Goal: Transaction & Acquisition: Purchase product/service

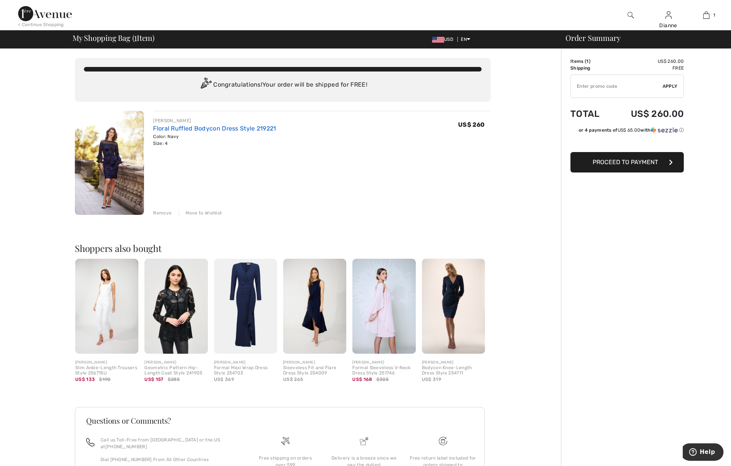
click at [170, 129] on link "Floral Ruffled Bodycon Dress Style 219221" at bounding box center [214, 128] width 123 height 7
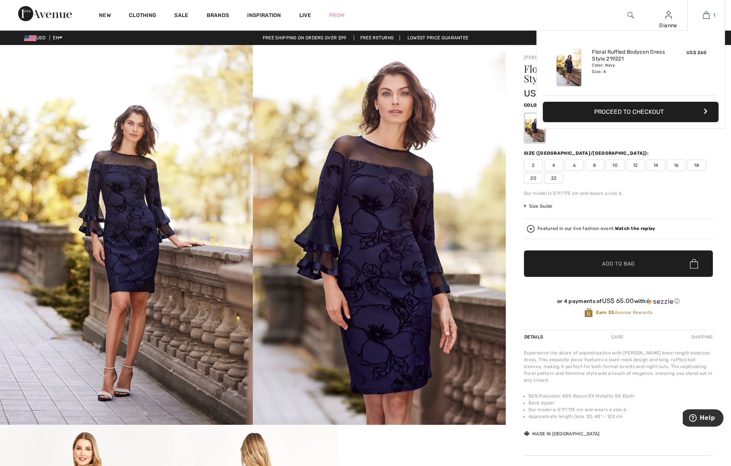
click at [707, 16] on img at bounding box center [706, 15] width 6 height 9
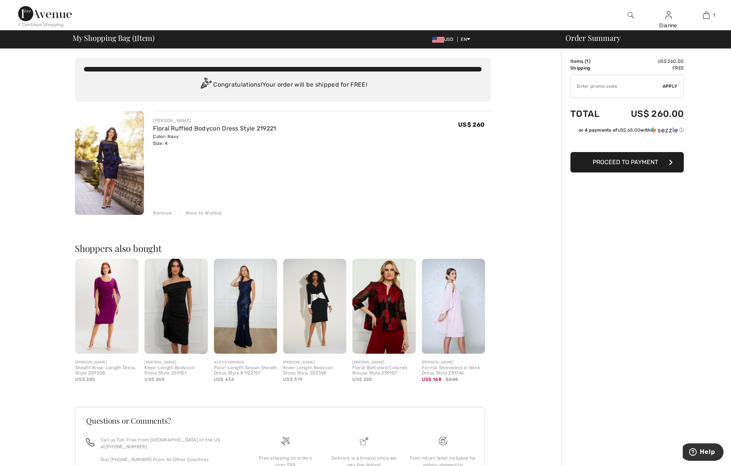
click at [162, 212] on div "Remove" at bounding box center [162, 212] width 19 height 7
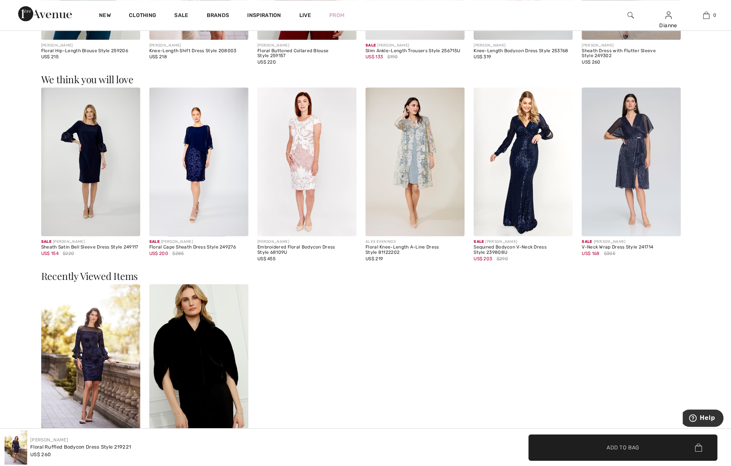
scroll to position [1330, 0]
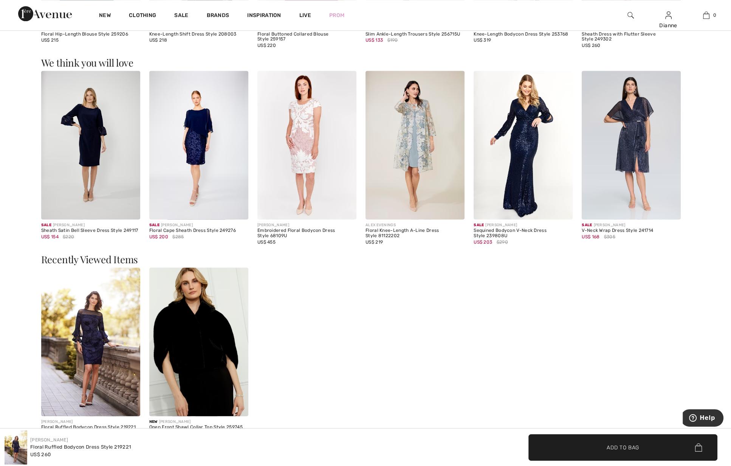
click at [184, 359] on img at bounding box center [198, 341] width 99 height 149
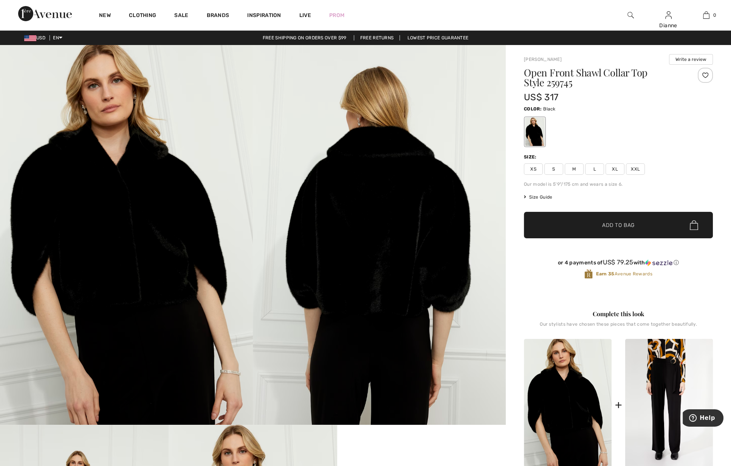
click at [536, 167] on span "XS" at bounding box center [533, 168] width 19 height 11
click at [628, 222] on span "Add to Bag" at bounding box center [618, 225] width 33 height 8
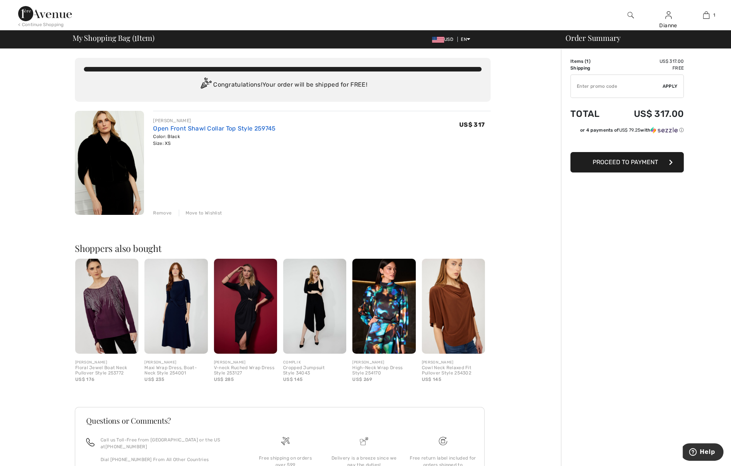
click at [193, 126] on link "Open Front Shawl Collar Top Style 259745" at bounding box center [214, 128] width 122 height 7
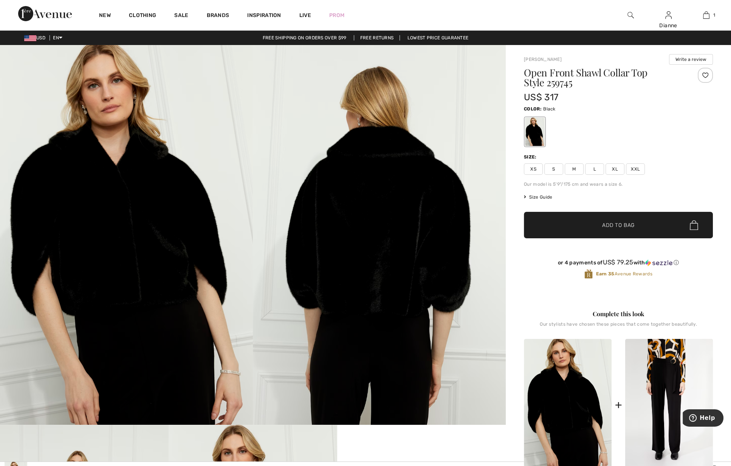
scroll to position [266, 0]
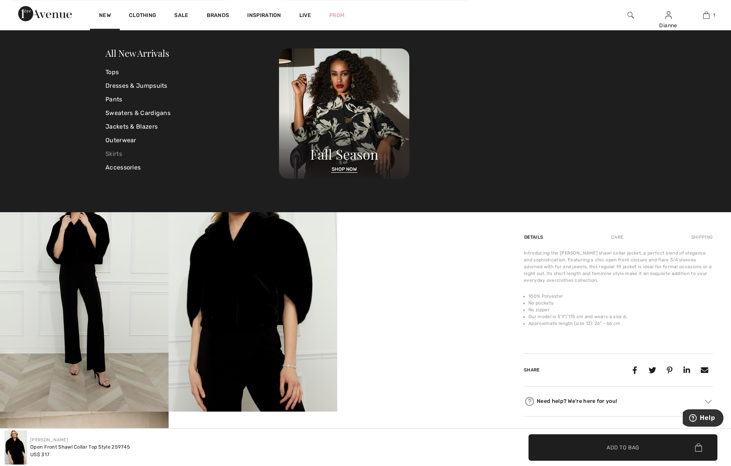
click at [115, 154] on link "Skirts" at bounding box center [191, 154] width 173 height 14
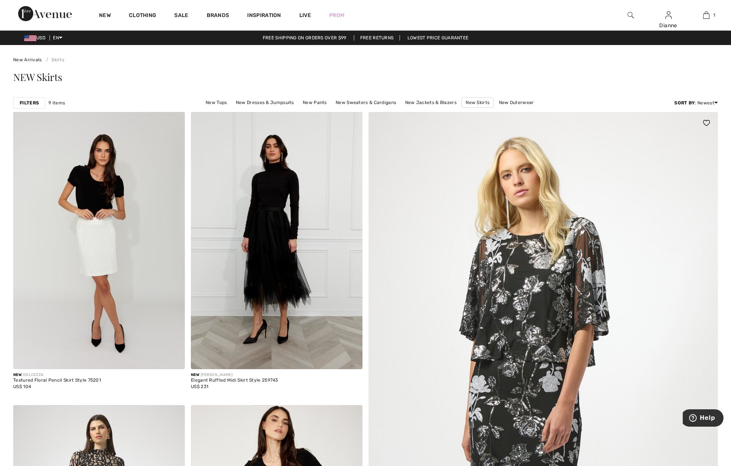
click at [518, 318] on img at bounding box center [543, 425] width 419 height 629
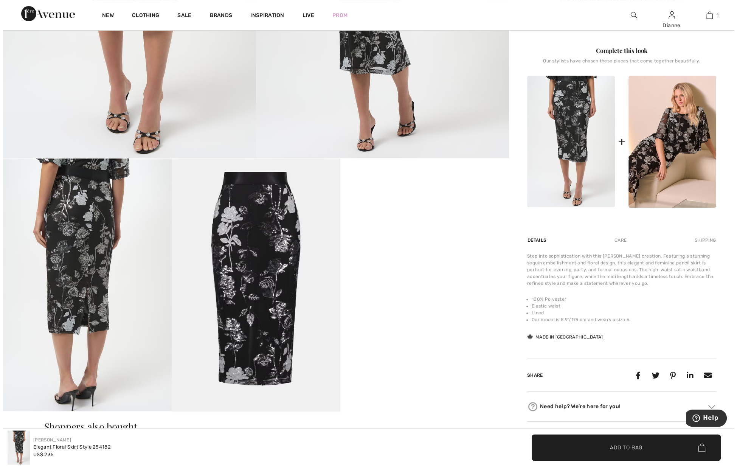
scroll to position [266, 0]
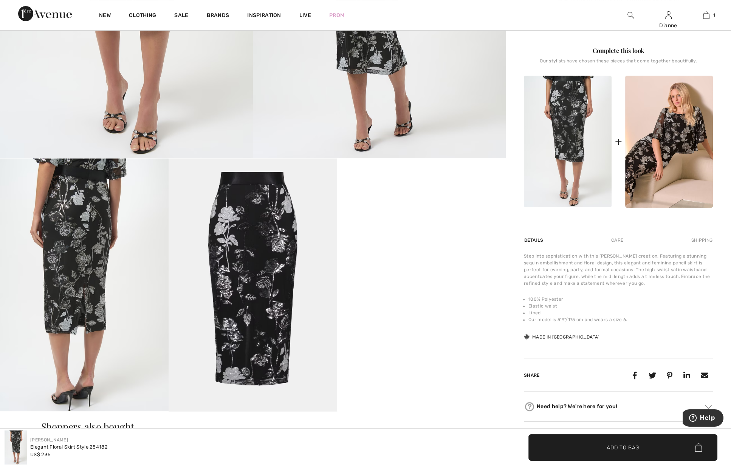
click at [425, 243] on video "Your browser does not support the video tag." at bounding box center [421, 200] width 169 height 84
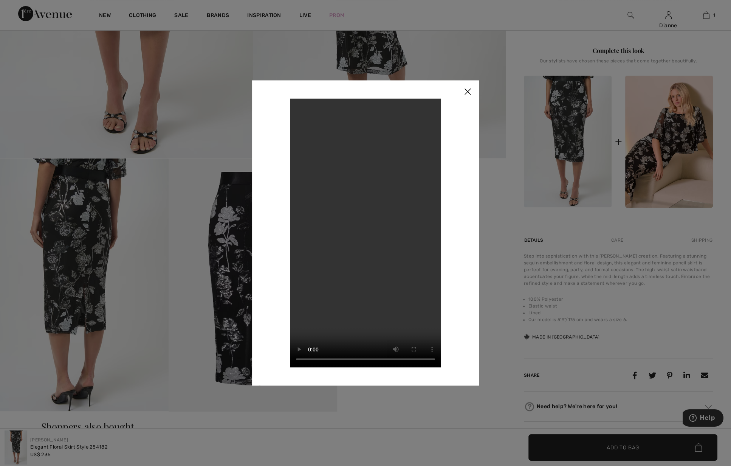
drag, startPoint x: 95, startPoint y: 206, endPoint x: 121, endPoint y: 204, distance: 25.8
click at [95, 206] on div at bounding box center [365, 233] width 731 height 466
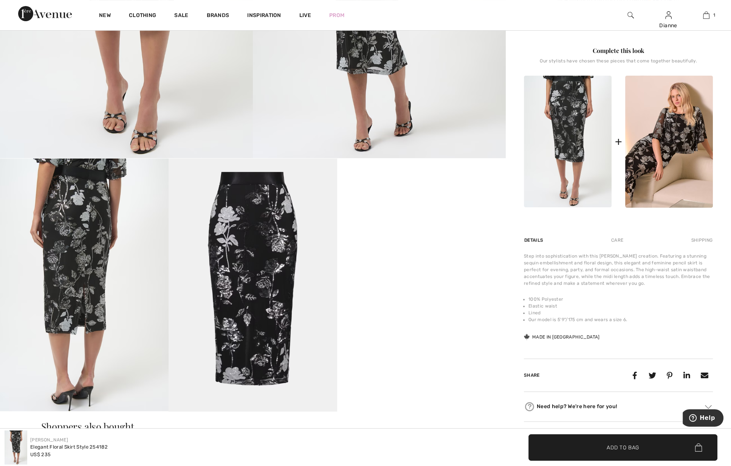
click at [250, 190] on img at bounding box center [253, 284] width 169 height 253
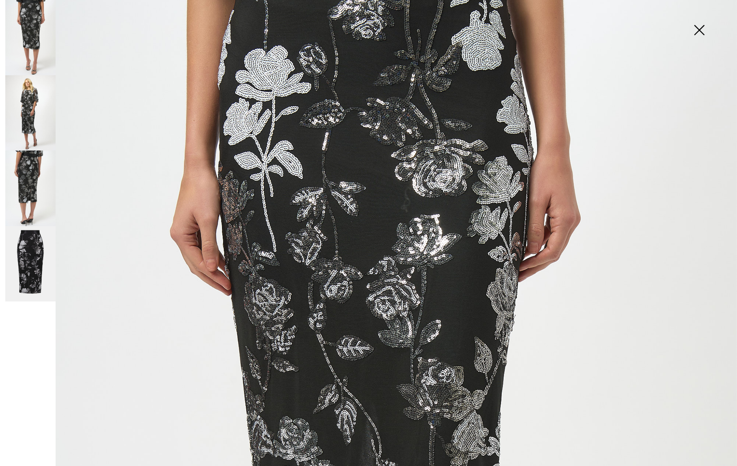
scroll to position [0, 0]
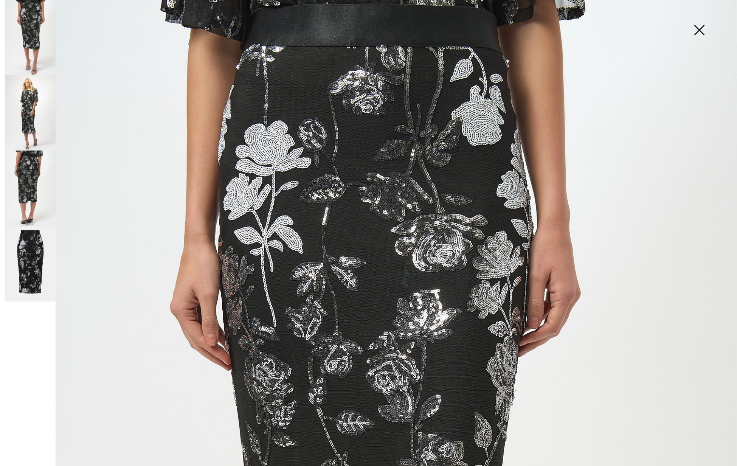
click at [33, 179] on img at bounding box center [30, 187] width 50 height 75
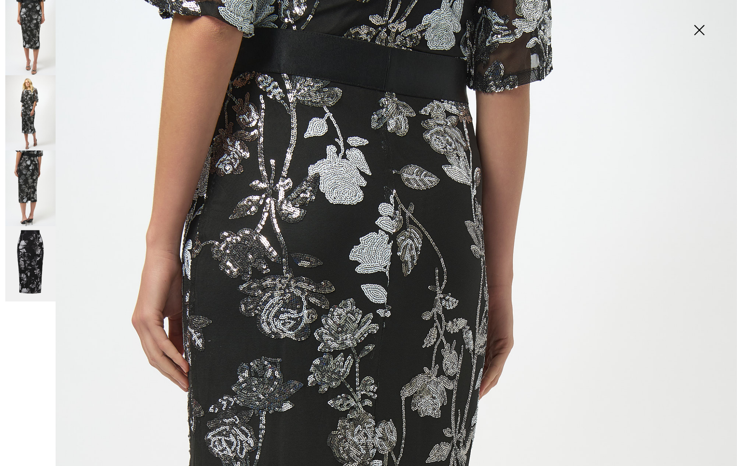
click at [20, 101] on img at bounding box center [30, 112] width 50 height 75
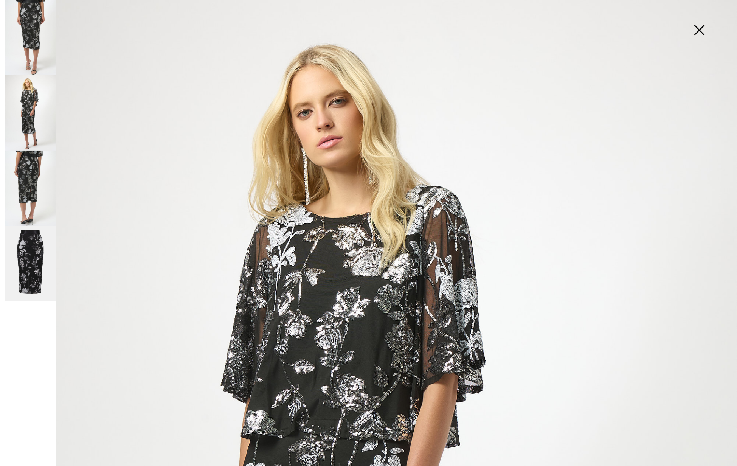
click at [32, 19] on img at bounding box center [30, 37] width 50 height 75
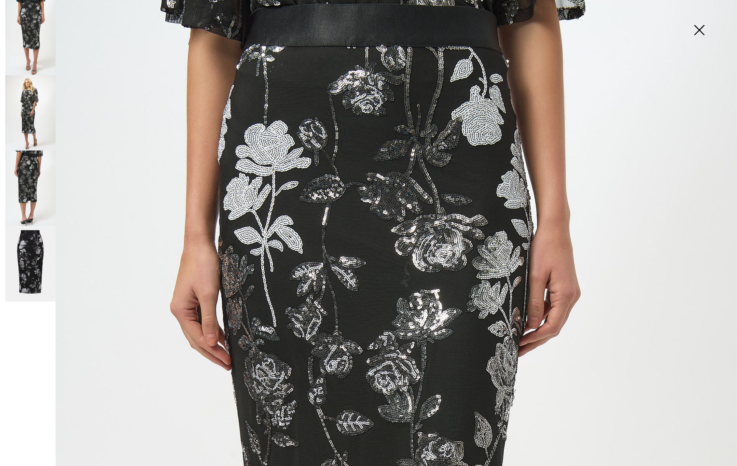
click at [697, 29] on img at bounding box center [699, 30] width 38 height 39
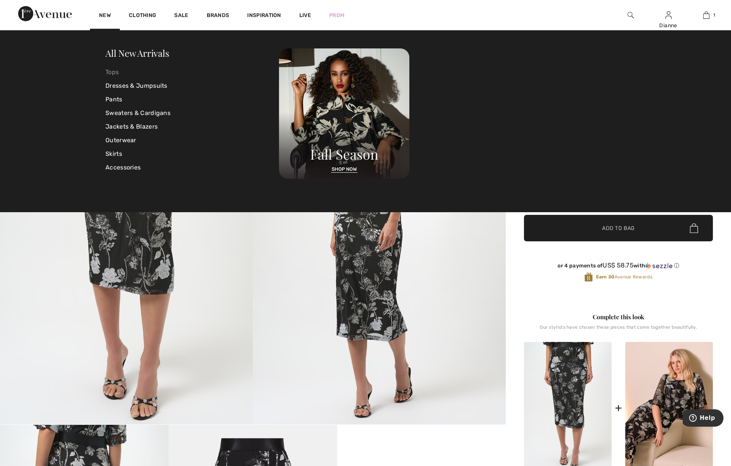
click at [113, 73] on link "Tops" at bounding box center [191, 72] width 173 height 14
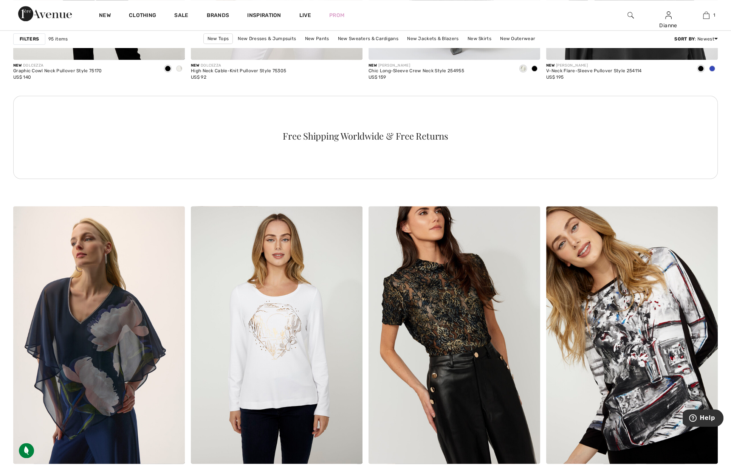
scroll to position [1330, 0]
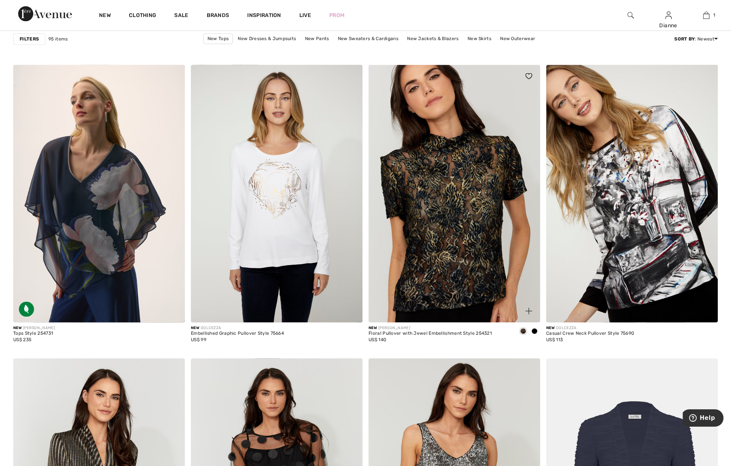
click at [452, 204] on img at bounding box center [454, 193] width 172 height 257
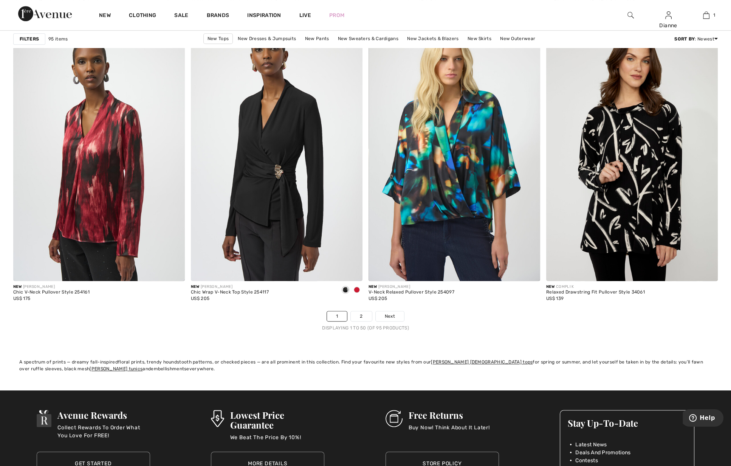
scroll to position [4257, 0]
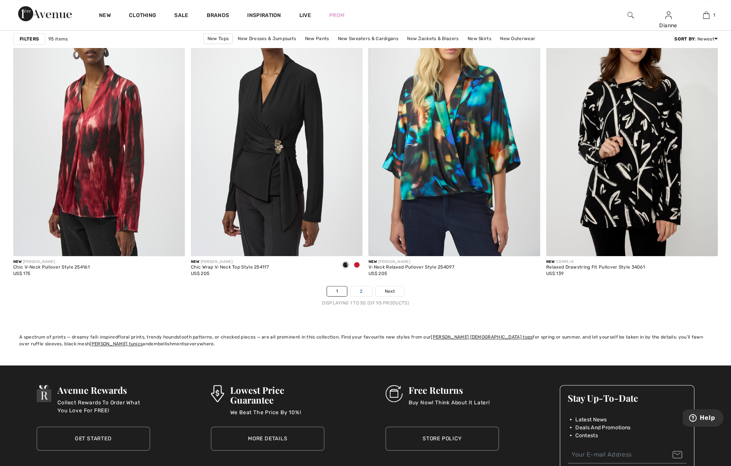
click at [362, 289] on link "2" at bounding box center [361, 291] width 21 height 10
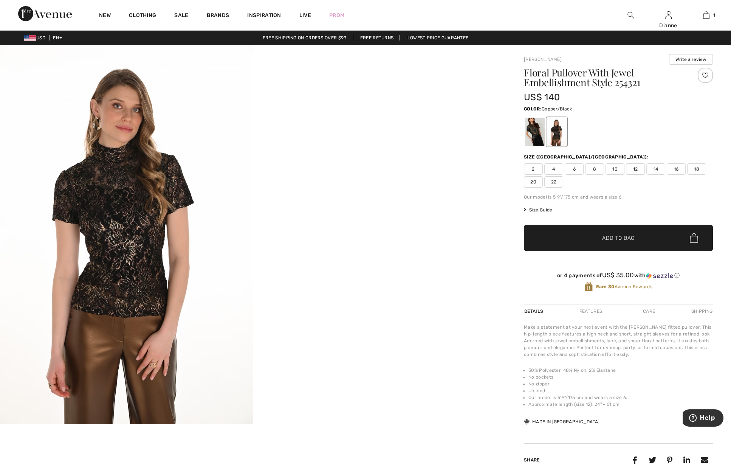
click at [557, 133] on div at bounding box center [557, 132] width 20 height 28
click at [533, 135] on div at bounding box center [535, 132] width 20 height 28
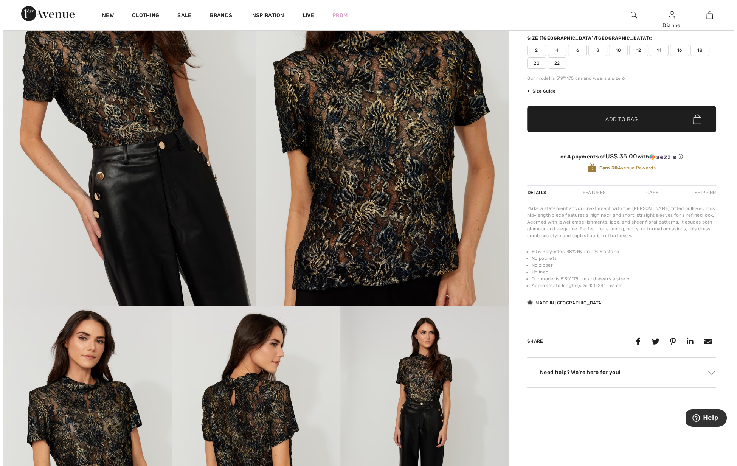
scroll to position [266, 0]
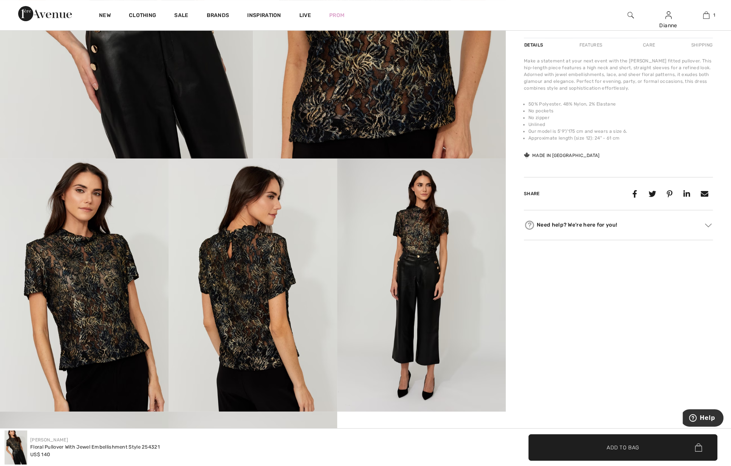
click at [240, 316] on img at bounding box center [253, 284] width 169 height 253
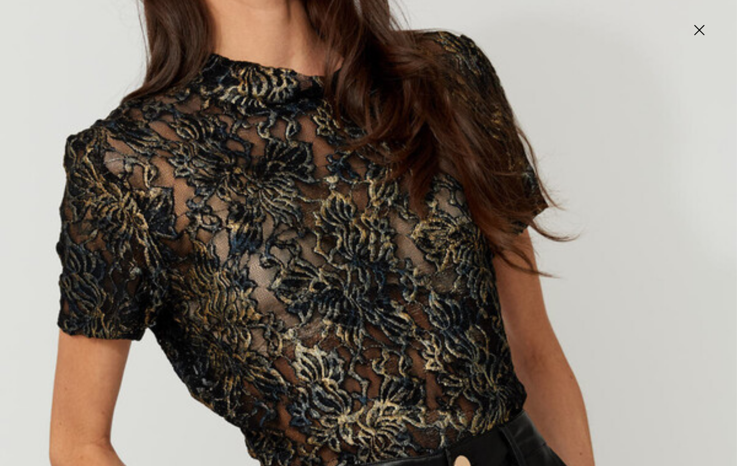
scroll to position [114, 0]
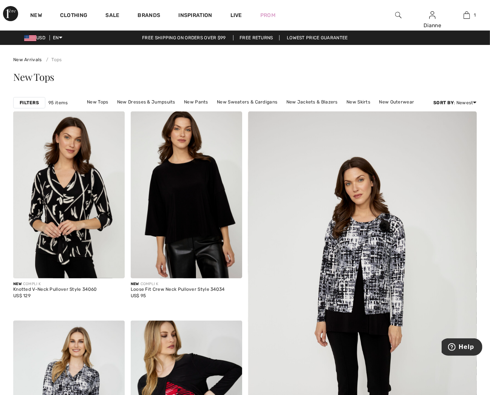
click at [30, 102] on strong "Filters" at bounding box center [29, 102] width 19 height 7
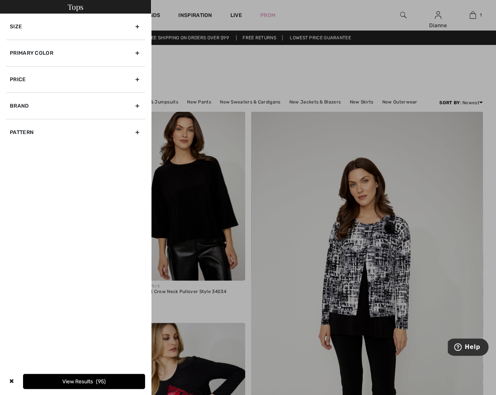
click at [41, 51] on div "Primary Color" at bounding box center [75, 53] width 139 height 26
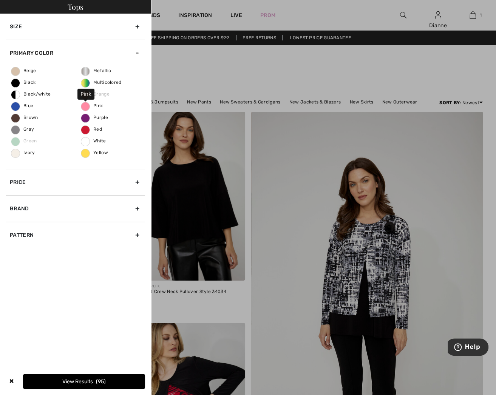
click at [89, 105] on span "Pink" at bounding box center [92, 105] width 22 height 5
click at [0, 0] on input "Pink" at bounding box center [0, 0] width 0 height 0
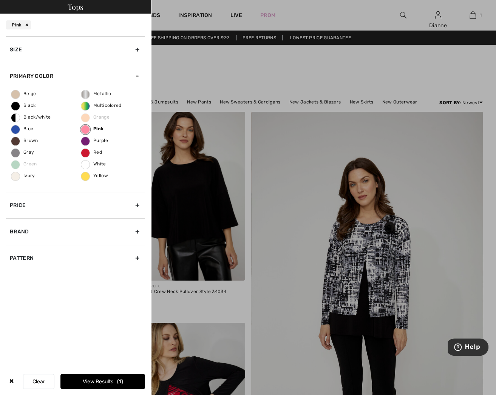
click at [93, 378] on button "View Results 1" at bounding box center [102, 381] width 85 height 15
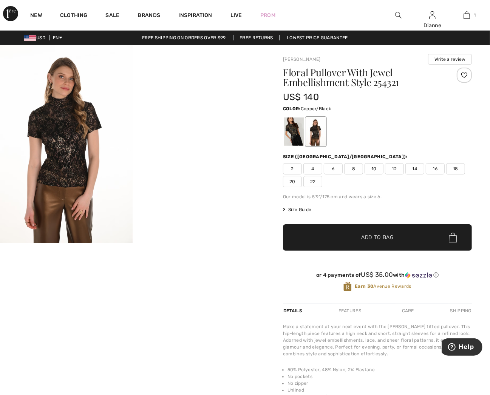
click at [67, 152] on img at bounding box center [66, 144] width 133 height 198
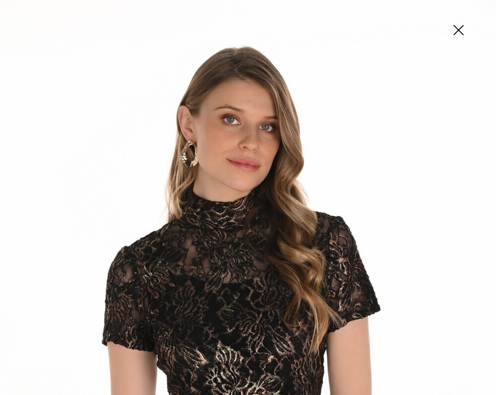
click at [460, 29] on img at bounding box center [459, 30] width 38 height 39
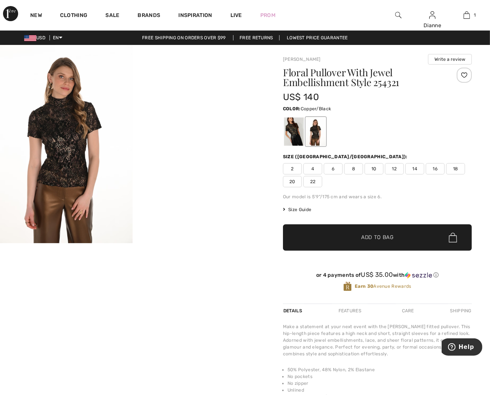
click at [317, 133] on div at bounding box center [316, 132] width 20 height 28
click at [293, 134] on div at bounding box center [294, 132] width 20 height 28
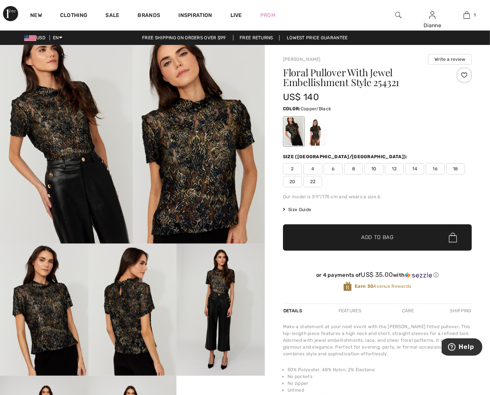
click at [317, 130] on div at bounding box center [316, 132] width 20 height 28
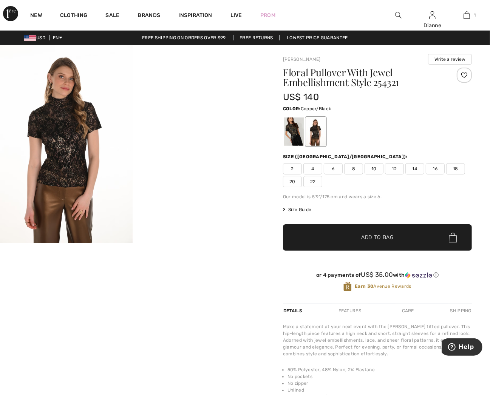
click at [71, 150] on img at bounding box center [66, 144] width 133 height 198
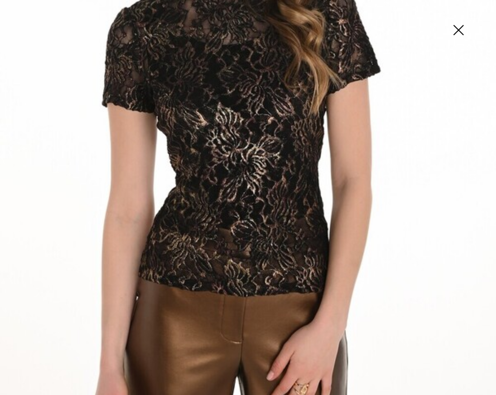
scroll to position [277, 0]
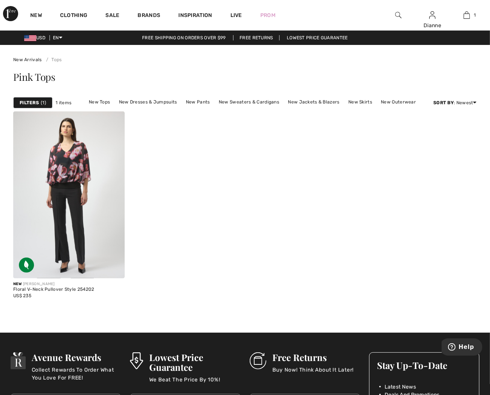
click at [29, 99] on strong "Filters" at bounding box center [29, 102] width 19 height 7
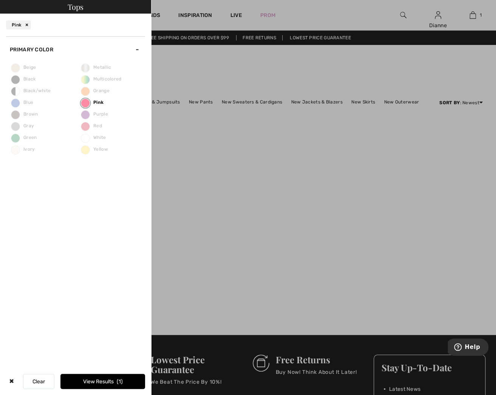
drag, startPoint x: 224, startPoint y: 133, endPoint x: 223, endPoint y: 140, distance: 7.3
click at [223, 133] on div at bounding box center [248, 197] width 496 height 395
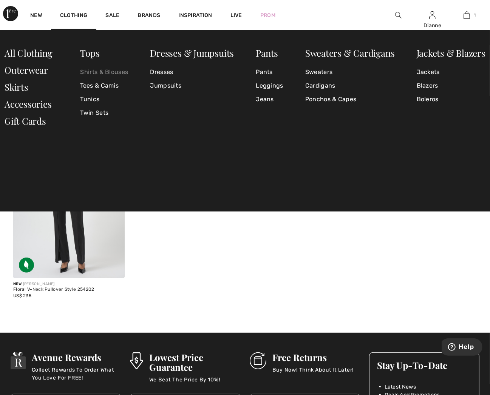
click at [90, 70] on link "Shirts & Blouses" at bounding box center [104, 72] width 48 height 14
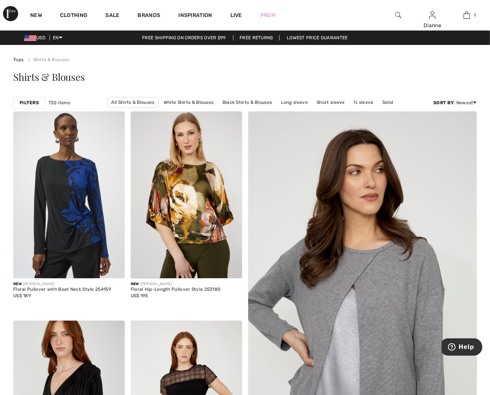
click at [29, 101] on strong "Filters" at bounding box center [29, 102] width 19 height 7
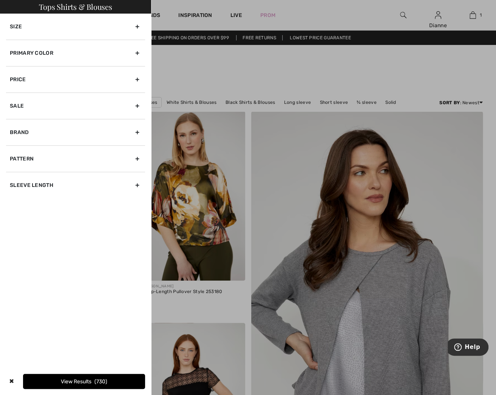
click at [25, 55] on div "Primary Color" at bounding box center [75, 53] width 139 height 26
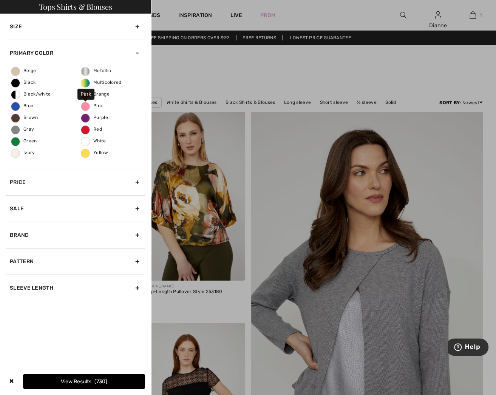
click at [85, 107] on span "Pink" at bounding box center [92, 105] width 22 height 5
click at [0, 0] on input "Pink" at bounding box center [0, 0] width 0 height 0
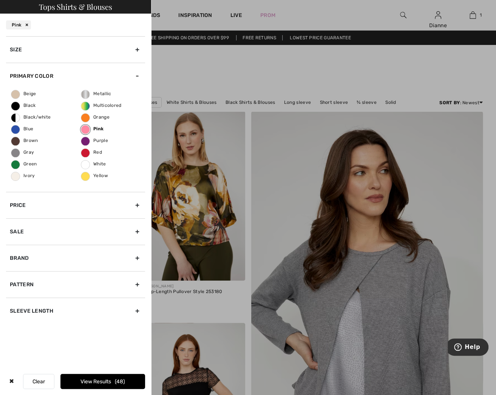
drag, startPoint x: 102, startPoint y: 384, endPoint x: 103, endPoint y: 378, distance: 6.2
click at [102, 383] on button "View Results 48" at bounding box center [102, 381] width 85 height 15
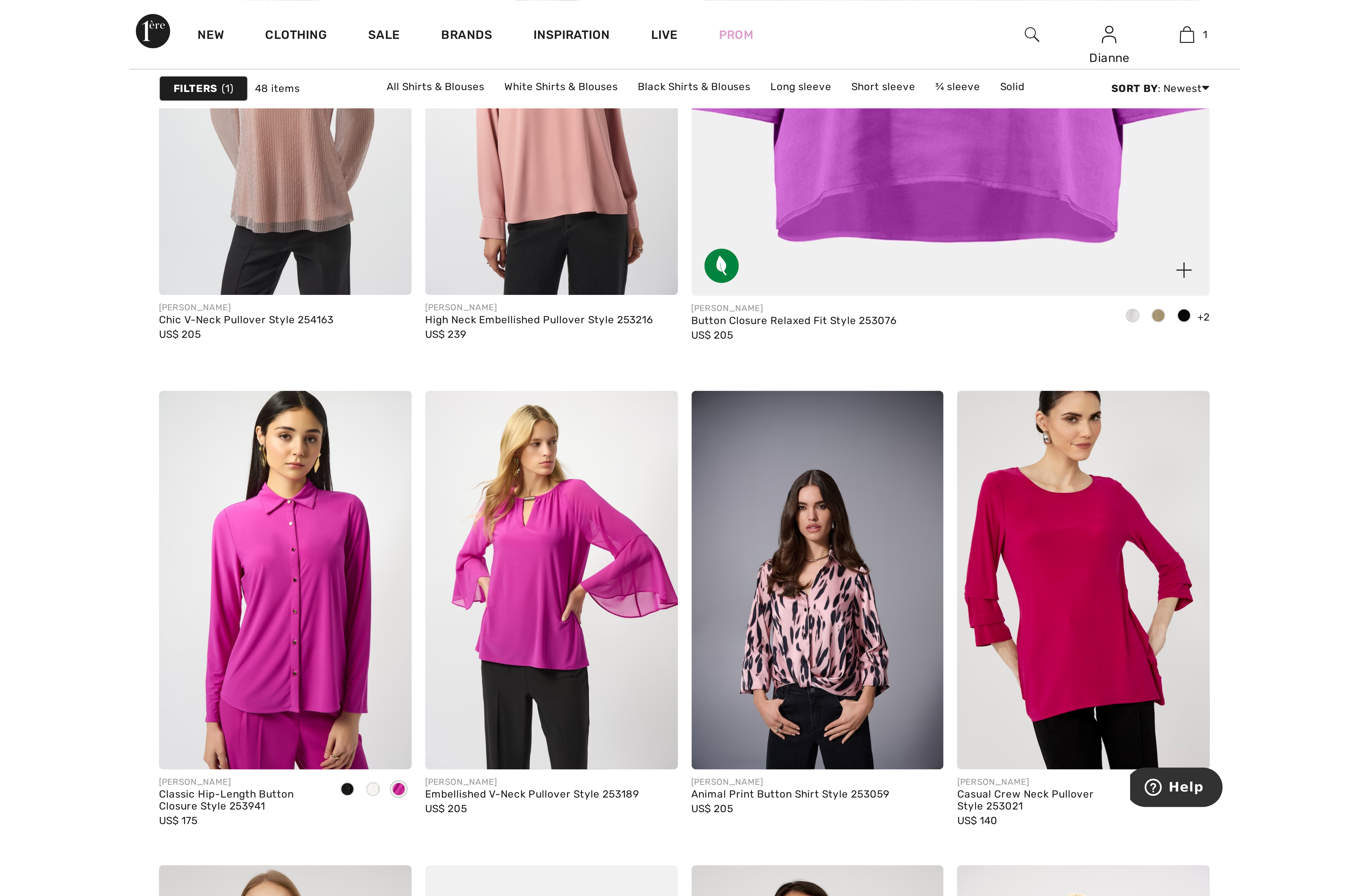
scroll to position [285, 0]
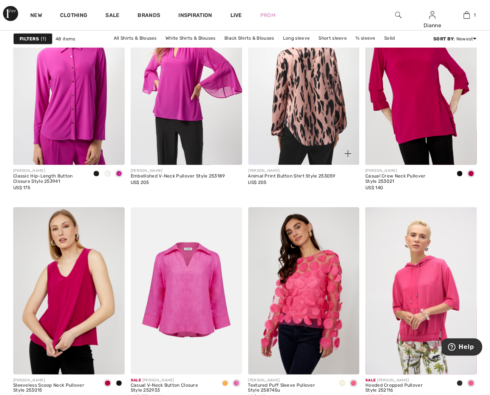
click at [309, 123] on img at bounding box center [303, 81] width 111 height 167
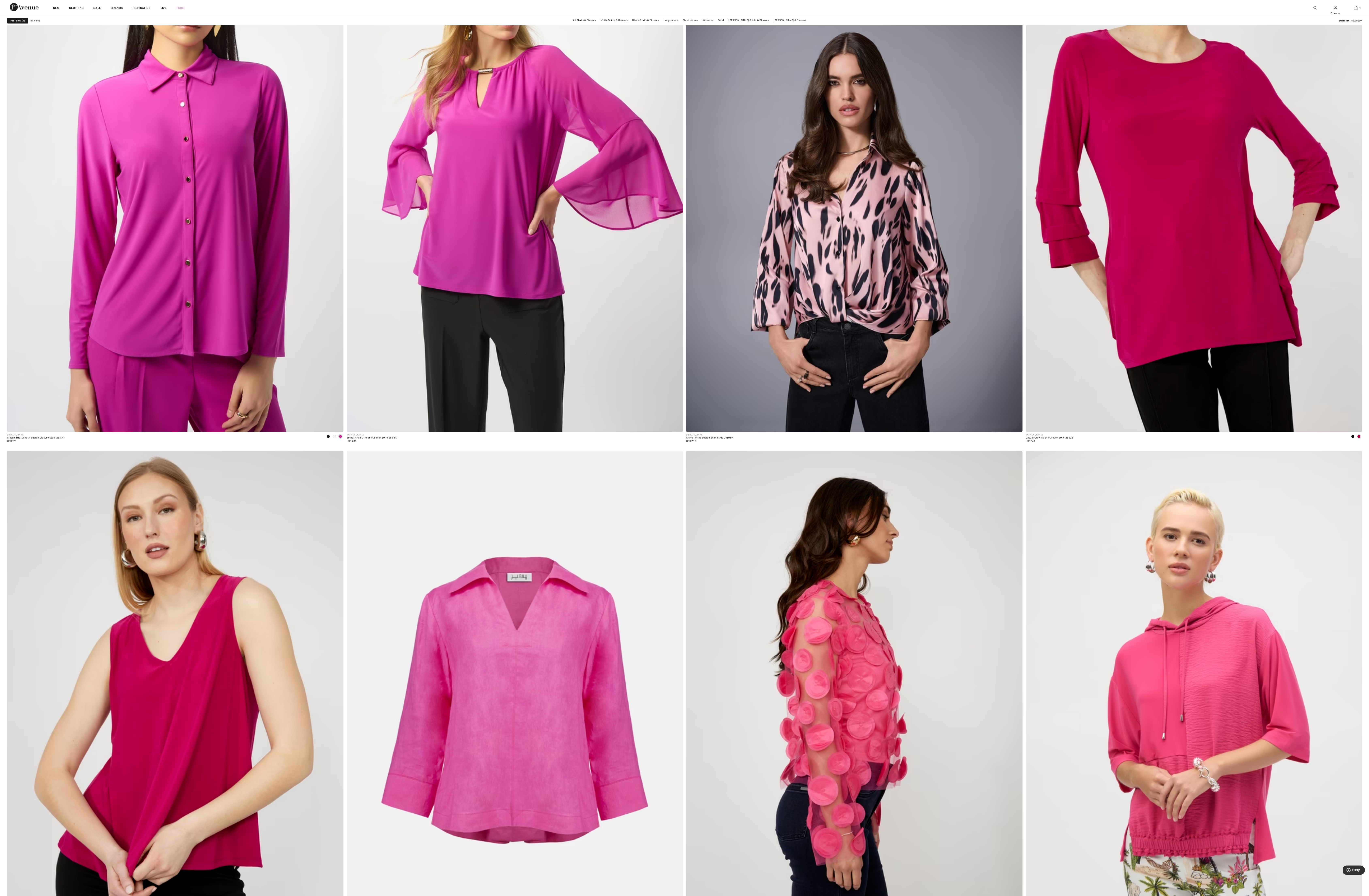
scroll to position [1167, 0]
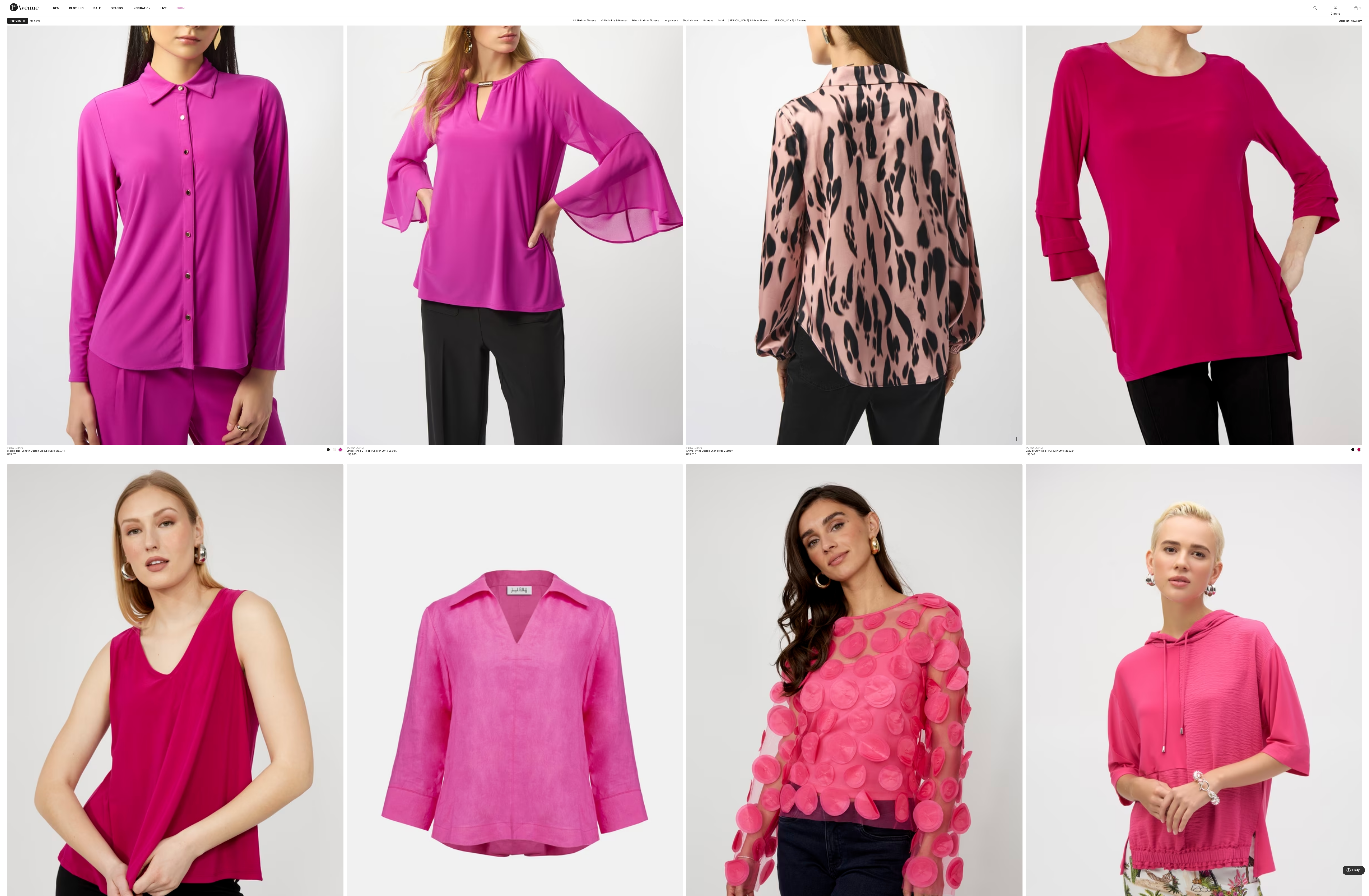
click at [263, 212] on img at bounding box center [854, 192] width 336 height 504
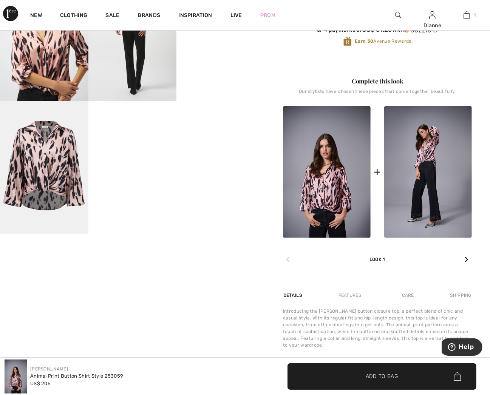
scroll to position [266, 0]
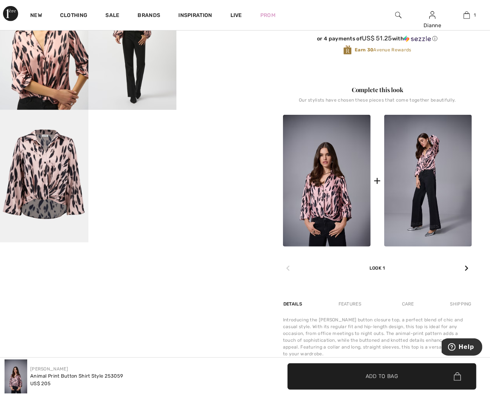
click at [60, 181] on img at bounding box center [44, 176] width 88 height 132
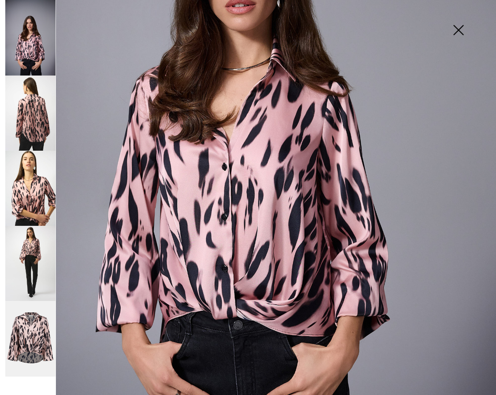
scroll to position [277, 0]
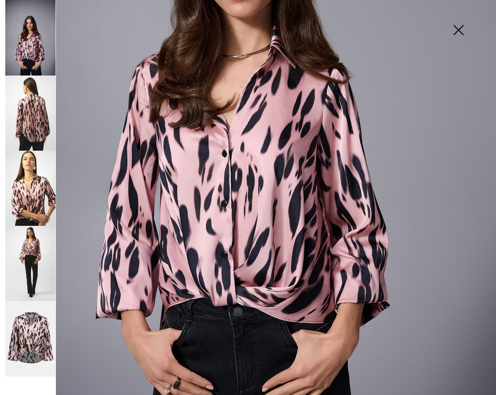
click at [32, 350] on img at bounding box center [30, 339] width 50 height 76
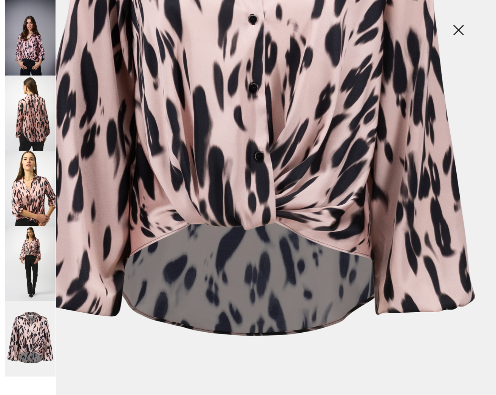
click at [33, 252] on img at bounding box center [30, 263] width 50 height 75
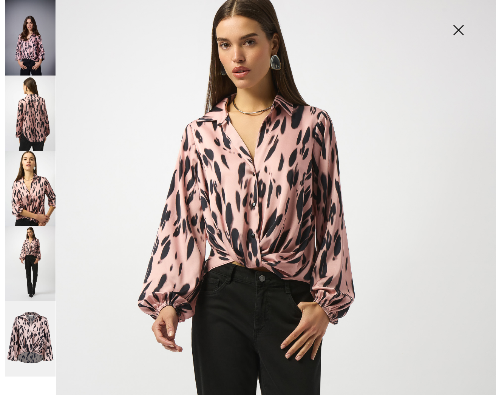
scroll to position [0, 0]
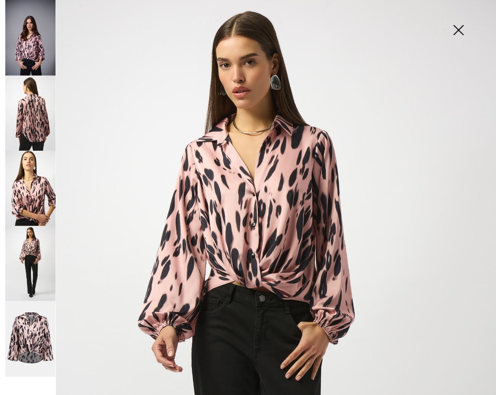
click at [22, 51] on img at bounding box center [30, 38] width 50 height 76
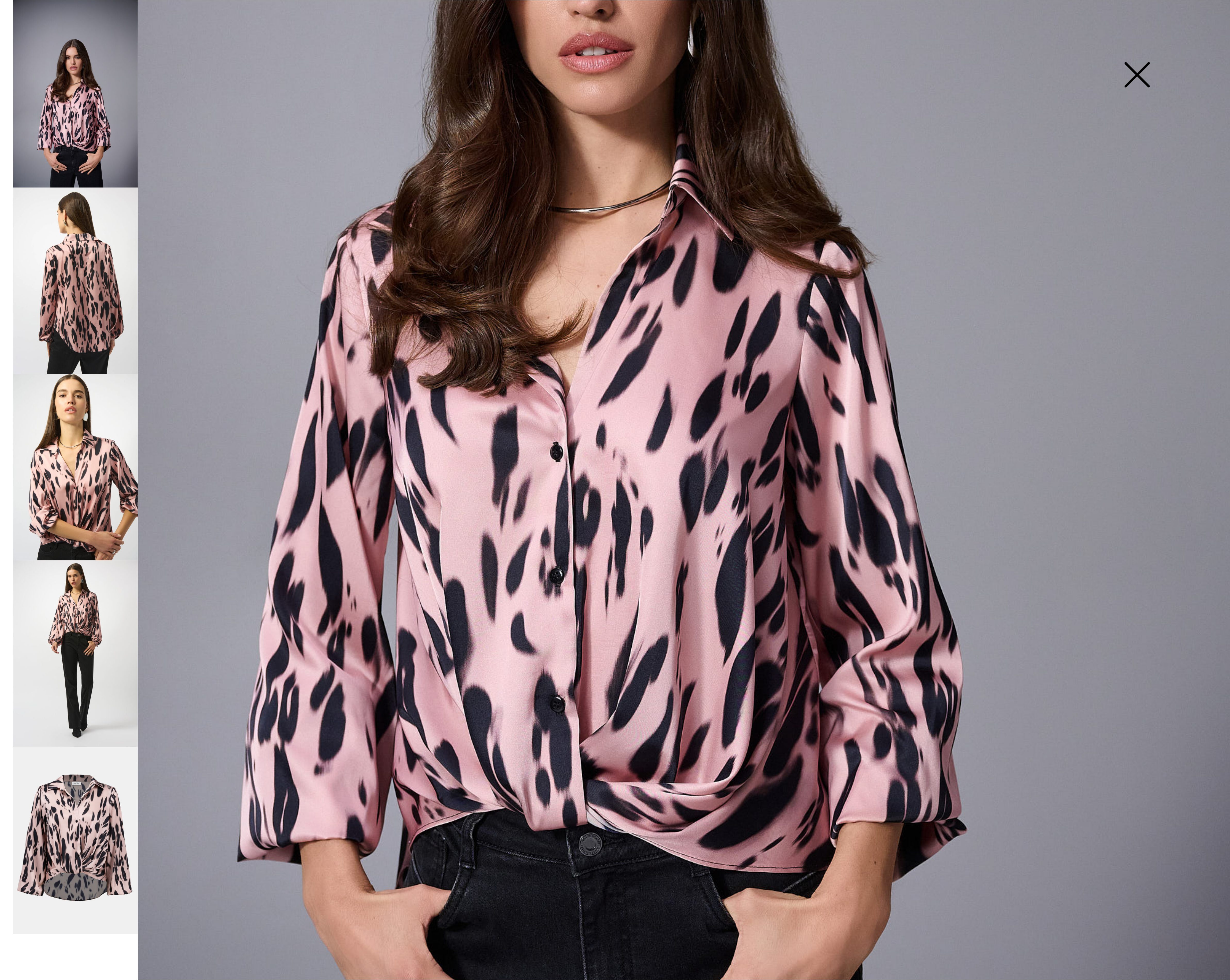
scroll to position [189, 0]
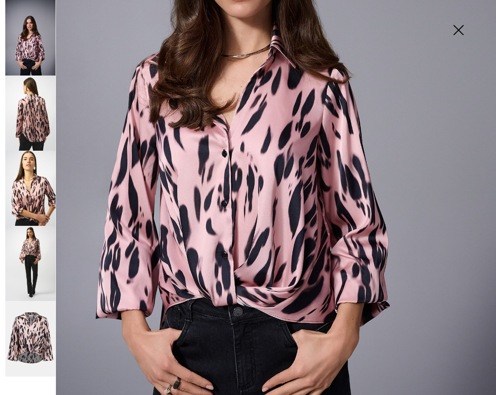
click at [34, 334] on img at bounding box center [30, 339] width 50 height 76
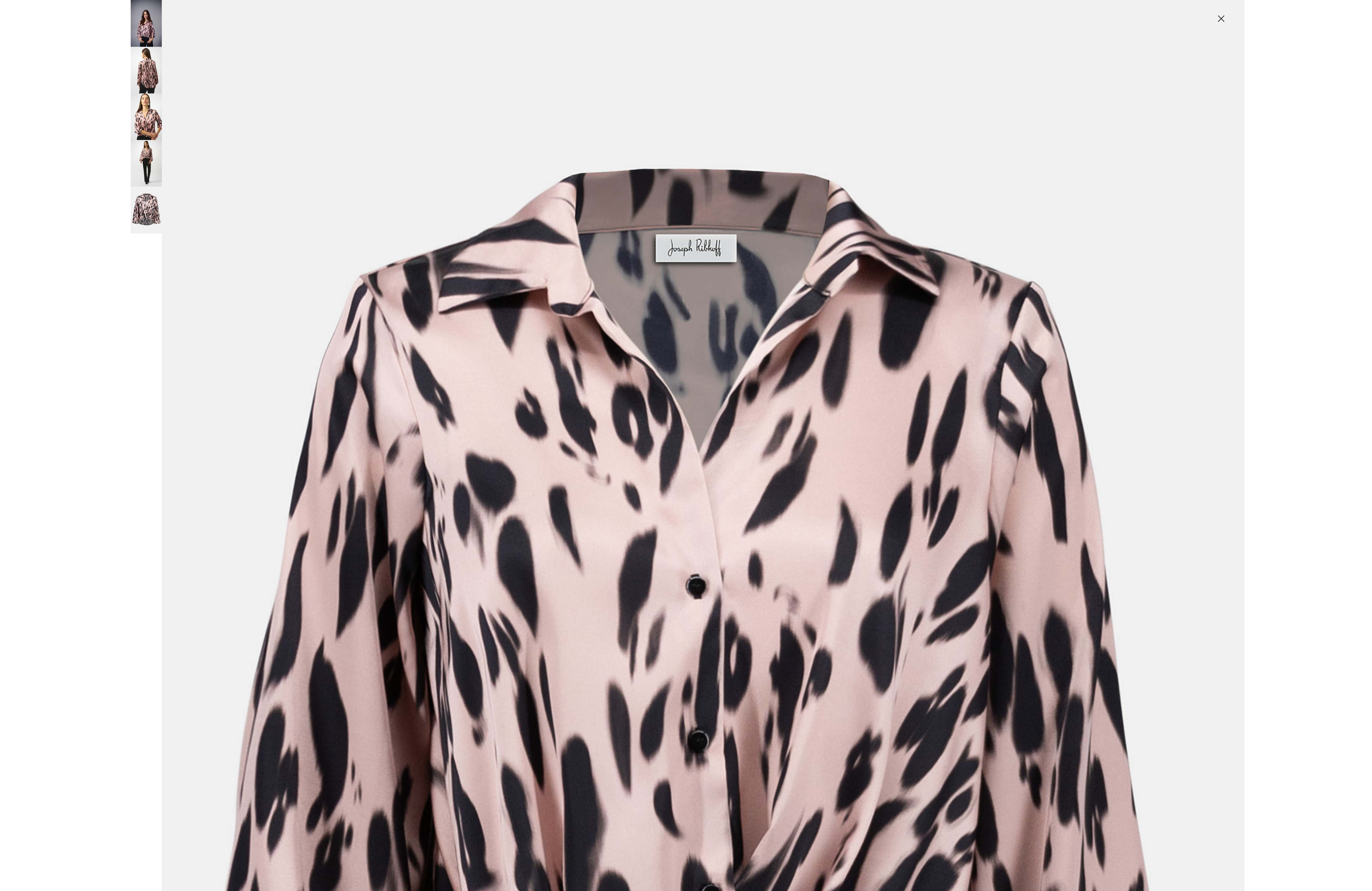
scroll to position [0, 0]
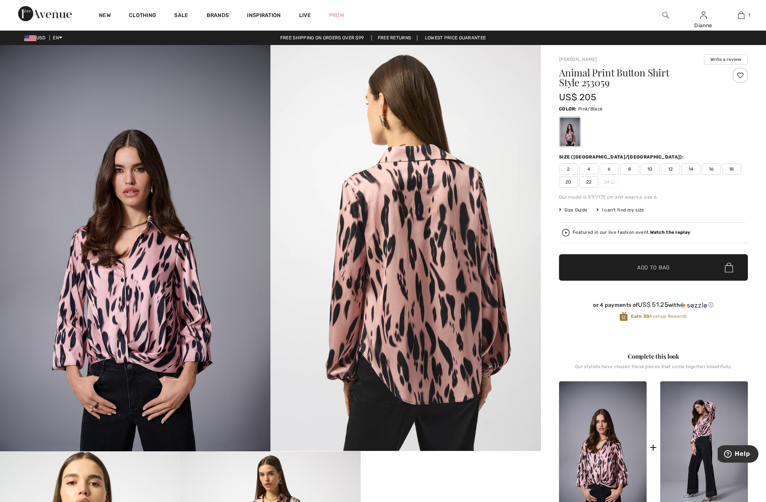
click at [589, 168] on span "4" at bounding box center [589, 168] width 19 height 11
click at [654, 266] on span "Add to Bag" at bounding box center [654, 267] width 33 height 8
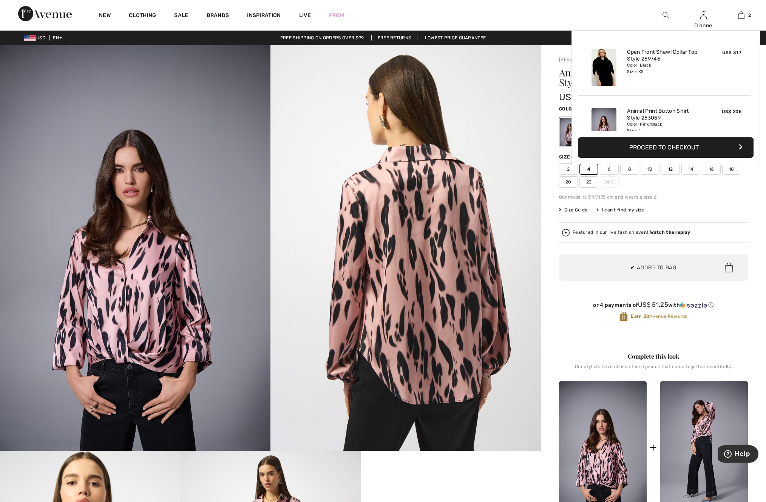
scroll to position [23, 0]
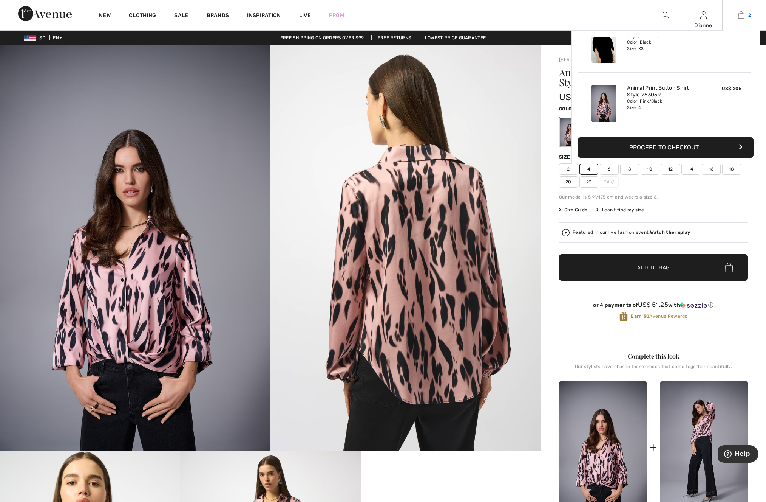
click at [747, 14] on link "2" at bounding box center [741, 15] width 37 height 9
click at [745, 13] on img at bounding box center [741, 15] width 6 height 9
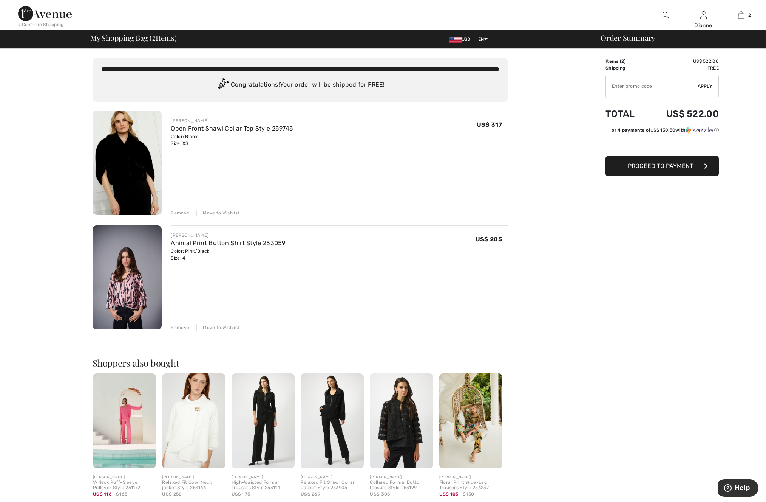
click at [228, 327] on div "Move to Wishlist" at bounding box center [218, 327] width 43 height 7
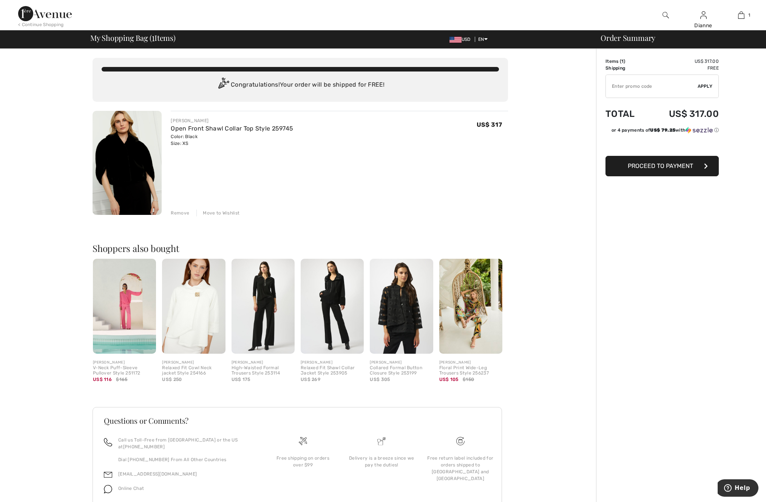
click at [658, 165] on span "Proceed to Payment" at bounding box center [660, 165] width 65 height 7
